Goal: Information Seeking & Learning: Learn about a topic

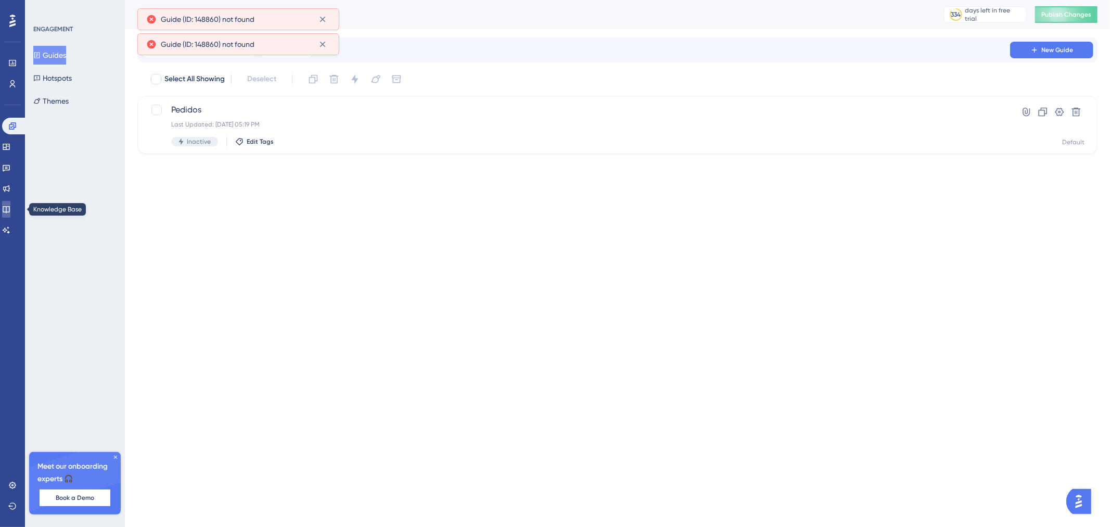
click at [10, 211] on icon at bounding box center [6, 209] width 8 height 8
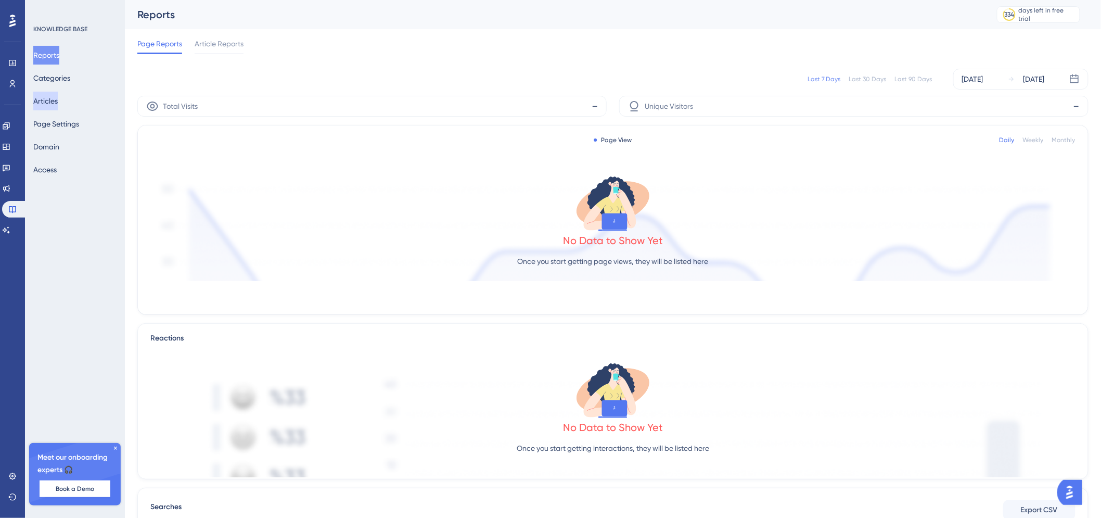
click at [58, 103] on button "Articles" at bounding box center [45, 101] width 24 height 19
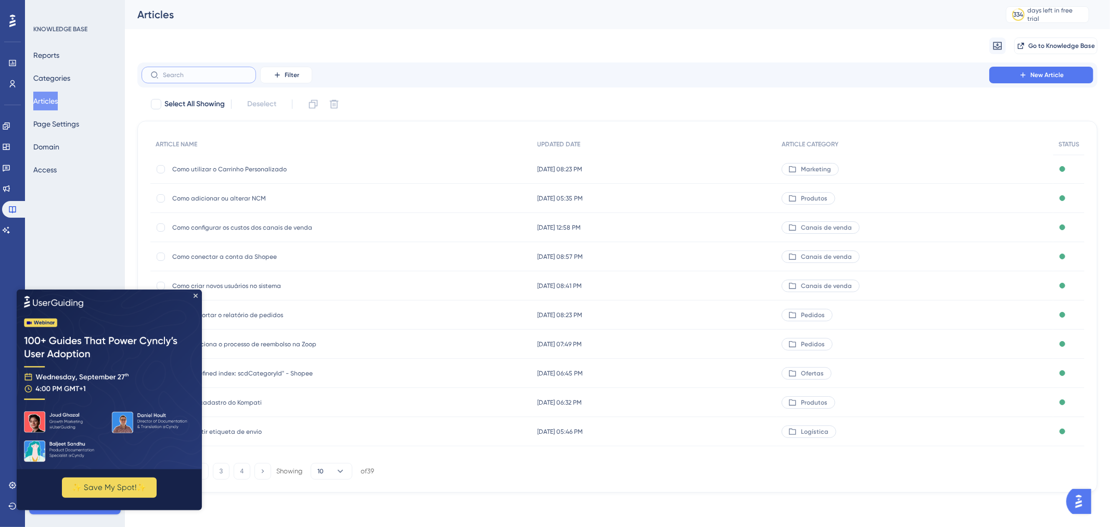
click at [227, 72] on input "text" at bounding box center [205, 74] width 84 height 7
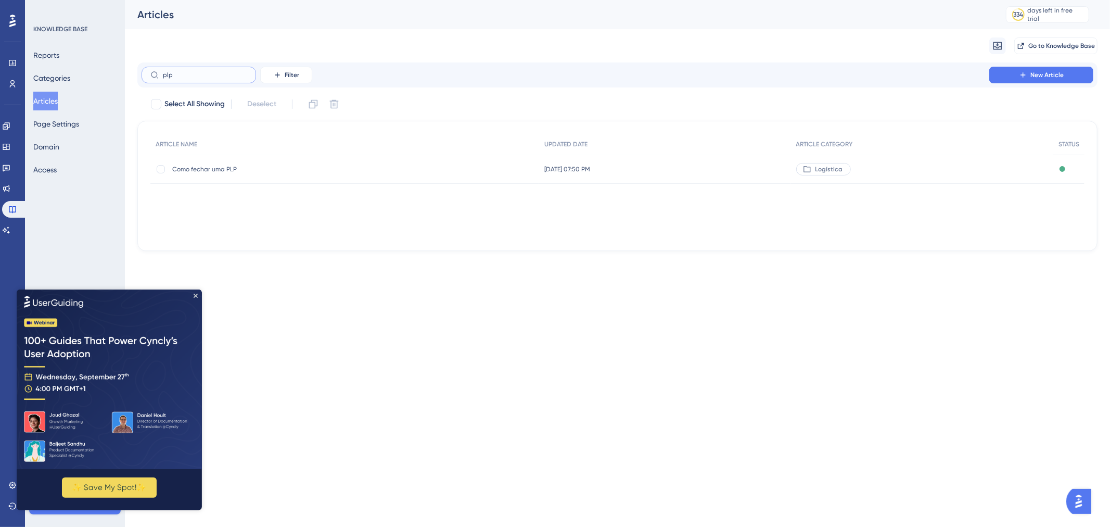
type input "plp"
click at [423, 172] on div "Como fechar uma PLP Como fechar uma PLP" at bounding box center [344, 169] width 389 height 29
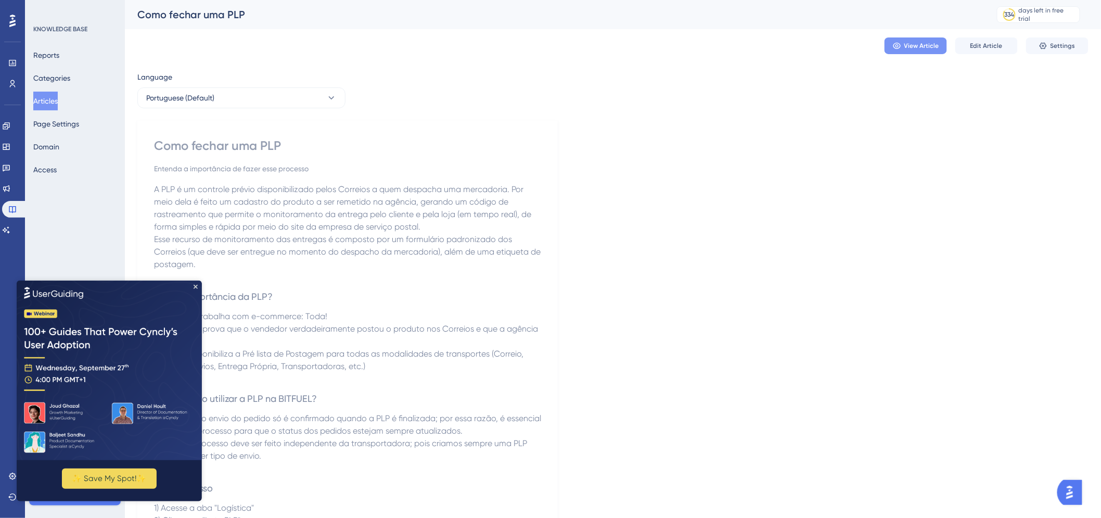
click at [916, 43] on span "View Article" at bounding box center [922, 46] width 35 height 8
